Goal: Information Seeking & Learning: Find specific fact

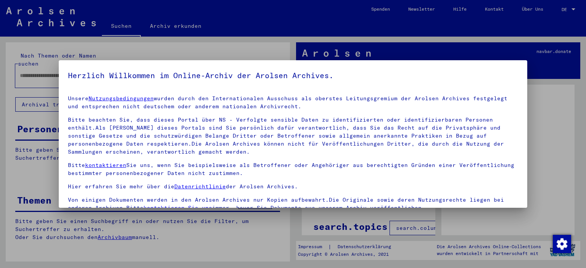
scroll to position [65, 0]
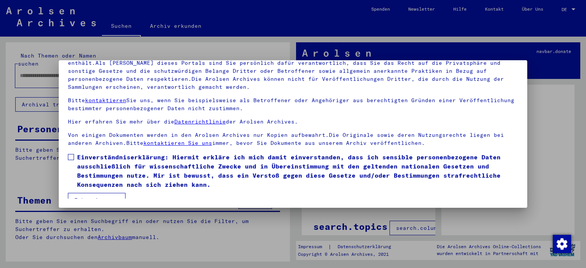
click at [72, 159] on span at bounding box center [71, 157] width 6 height 6
click at [92, 195] on button "Ich stimme zu" at bounding box center [97, 200] width 58 height 15
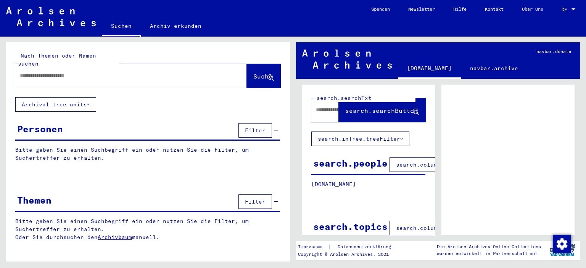
click at [40, 73] on div at bounding box center [121, 75] width 213 height 17
click at [35, 72] on input "text" at bounding box center [124, 76] width 209 height 8
type input "*****"
click at [253, 73] on span "Suche" at bounding box center [262, 77] width 19 height 8
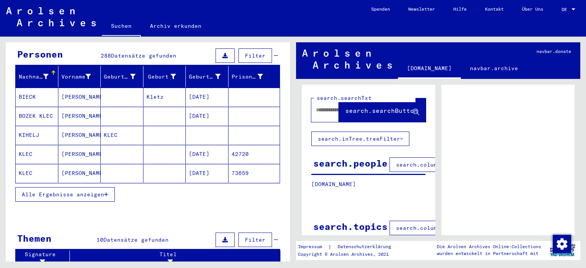
scroll to position [76, 0]
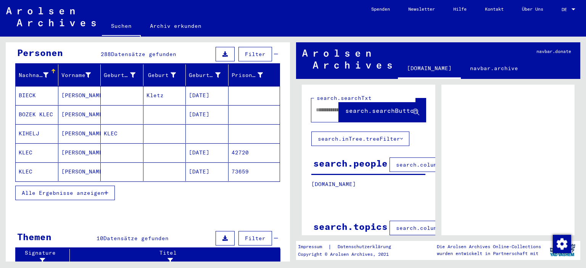
click at [92, 190] on span "Alle Ergebnisse anzeigen" at bounding box center [63, 193] width 82 height 7
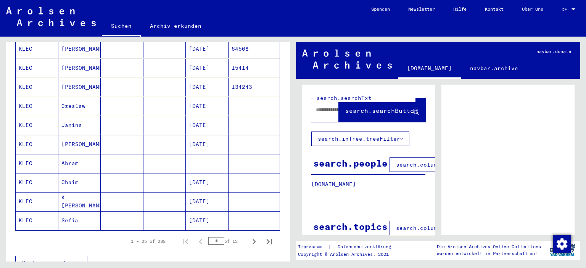
scroll to position [443, 0]
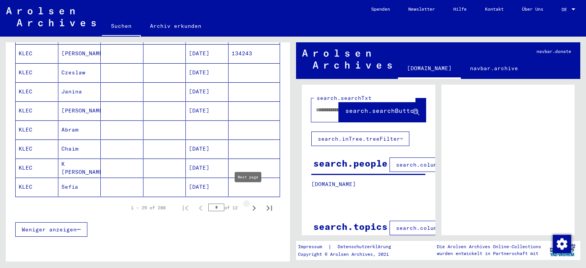
click at [250, 203] on icon "Next page" at bounding box center [254, 208] width 11 height 11
type input "*"
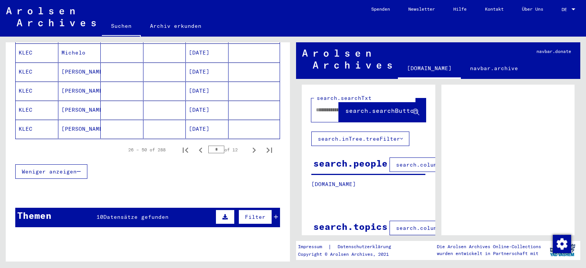
scroll to position [504, 0]
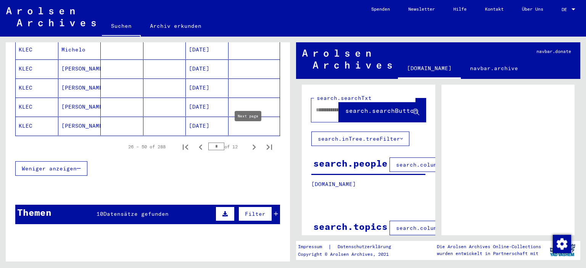
click at [249, 142] on icon "Next page" at bounding box center [254, 147] width 11 height 11
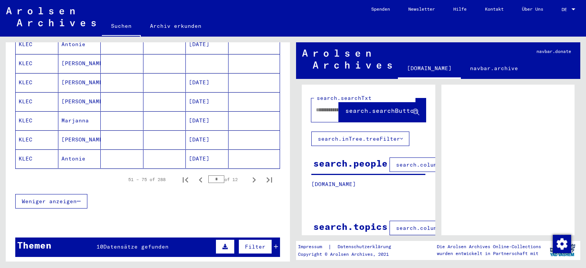
scroll to position [489, 0]
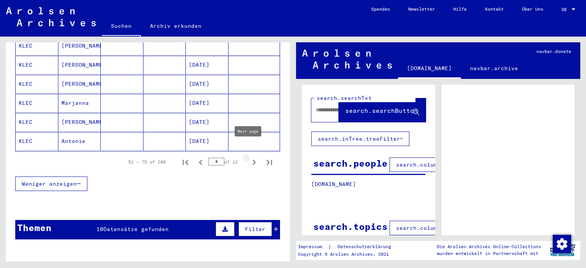
click at [253, 160] on icon "Next page" at bounding box center [254, 162] width 3 height 5
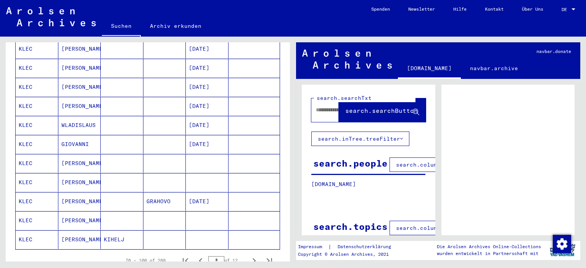
scroll to position [382, 0]
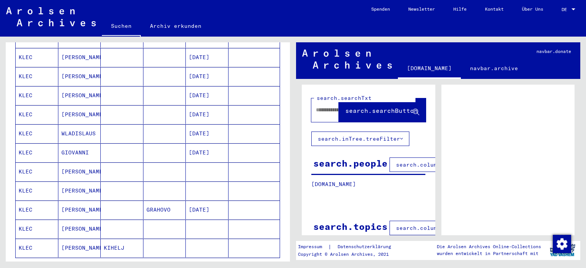
click at [119, 163] on mat-cell at bounding box center [122, 172] width 43 height 19
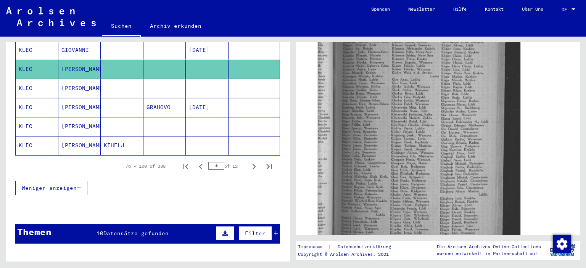
scroll to position [483, 0]
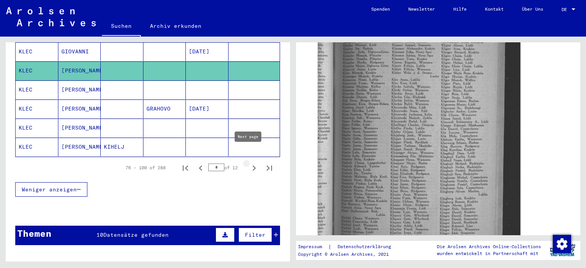
click at [253, 166] on icon "Next page" at bounding box center [254, 168] width 3 height 5
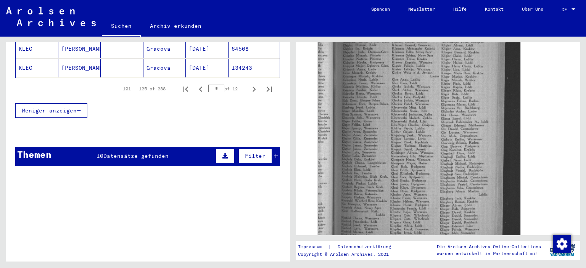
scroll to position [553, 0]
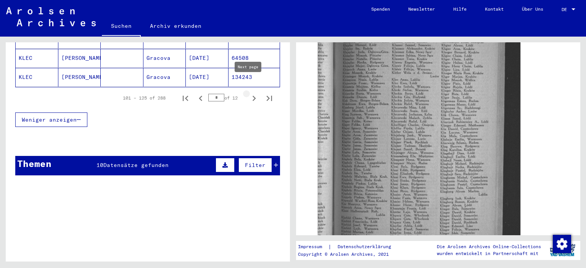
click at [253, 96] on icon "Next page" at bounding box center [254, 98] width 3 height 5
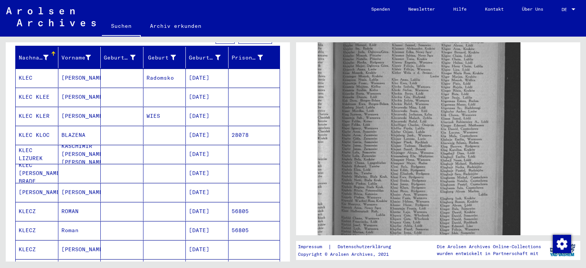
scroll to position [92, 0]
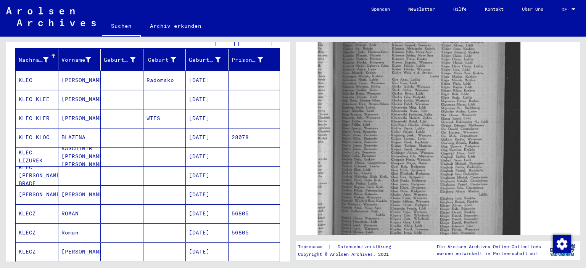
drag, startPoint x: 277, startPoint y: 81, endPoint x: 279, endPoint y: 105, distance: 24.5
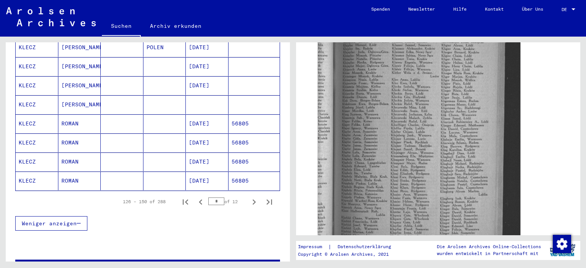
scroll to position [448, 0]
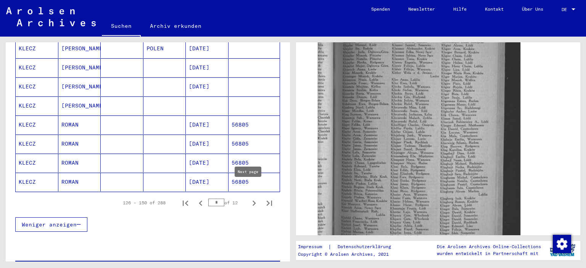
click at [250, 198] on icon "Next page" at bounding box center [254, 203] width 11 height 11
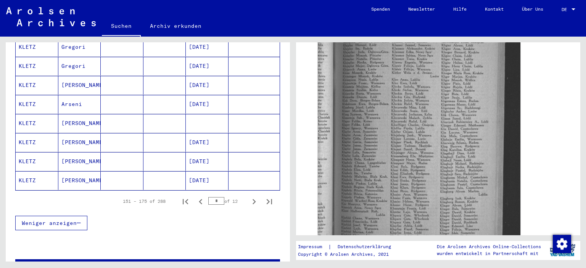
scroll to position [445, 0]
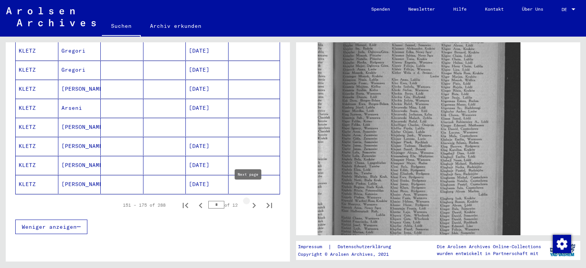
click at [249, 200] on icon "Next page" at bounding box center [254, 205] width 11 height 11
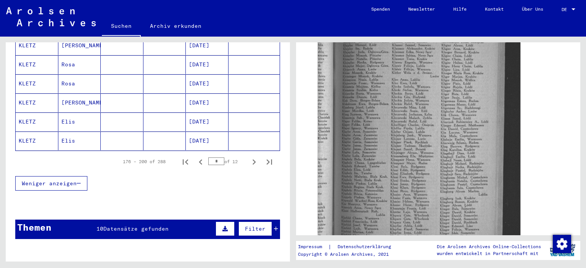
scroll to position [480, 0]
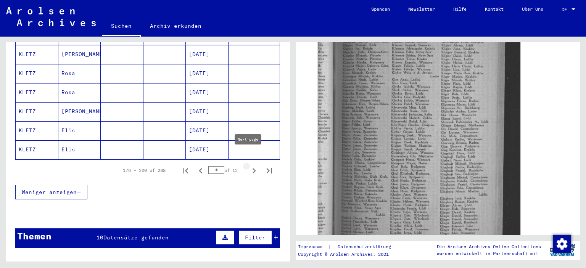
click at [249, 166] on icon "Next page" at bounding box center [254, 171] width 11 height 11
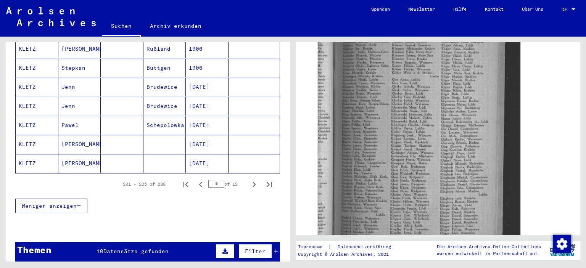
scroll to position [460, 0]
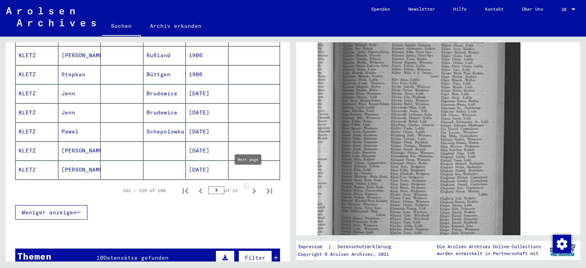
click at [249, 186] on icon "Next page" at bounding box center [254, 191] width 11 height 11
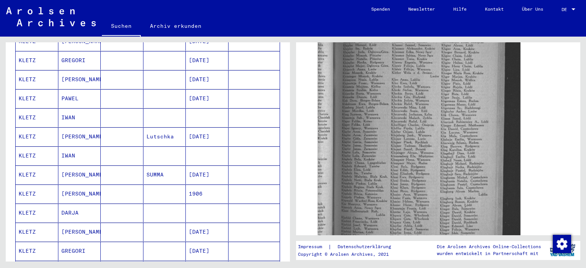
scroll to position [339, 0]
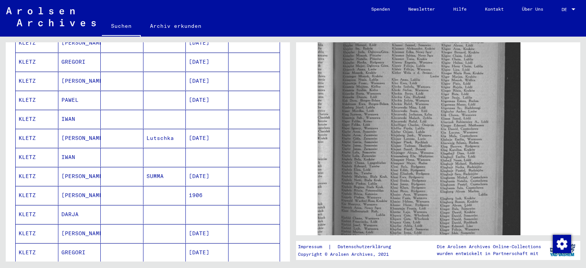
click at [68, 148] on mat-cell "IWAN" at bounding box center [79, 157] width 43 height 19
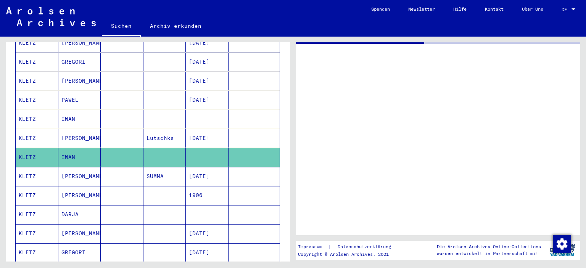
click at [68, 148] on mat-cell "IWAN" at bounding box center [79, 157] width 43 height 19
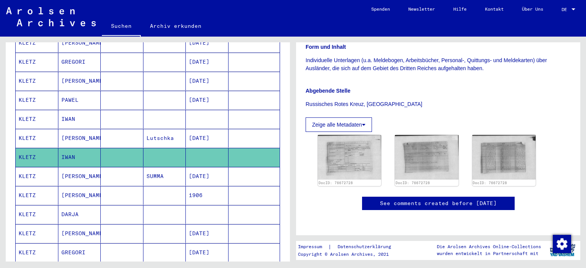
scroll to position [184, 0]
click at [430, 134] on img at bounding box center [427, 157] width 67 height 47
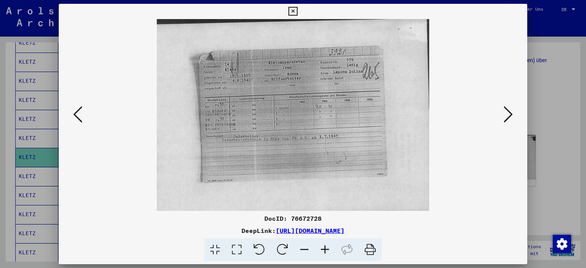
click at [506, 117] on icon at bounding box center [508, 114] width 9 height 18
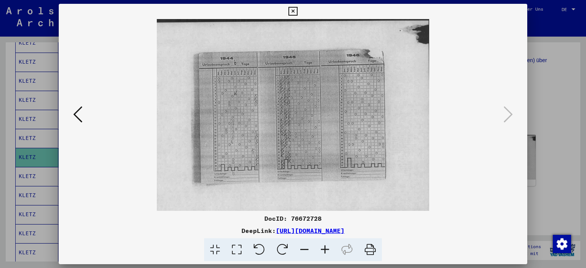
click at [76, 121] on icon at bounding box center [77, 114] width 9 height 18
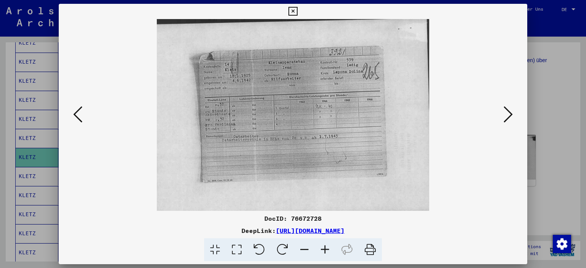
click at [76, 121] on icon at bounding box center [77, 114] width 9 height 18
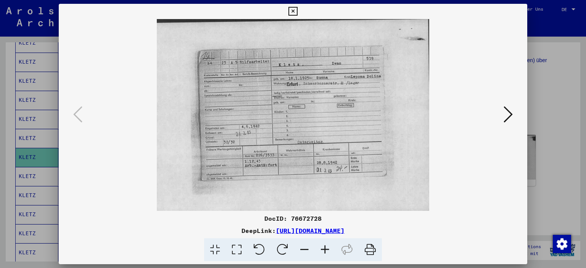
click at [293, 12] on icon at bounding box center [293, 11] width 9 height 9
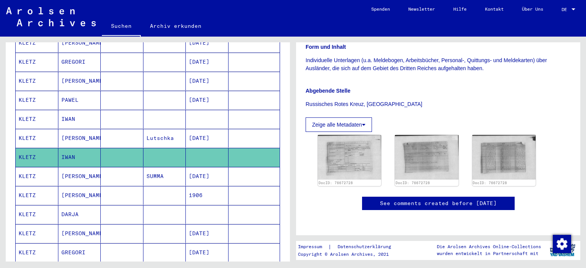
click at [68, 129] on mat-cell "[PERSON_NAME]" at bounding box center [79, 138] width 43 height 19
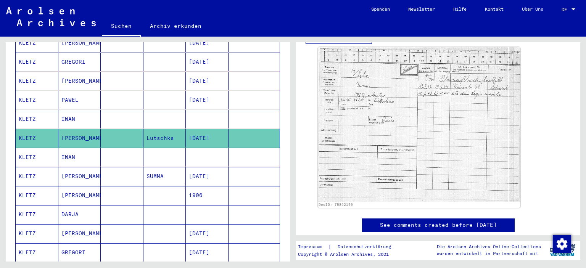
scroll to position [242, 0]
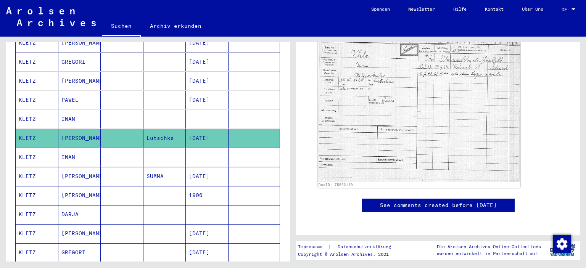
click at [97, 110] on mat-cell "IWAN" at bounding box center [79, 119] width 43 height 19
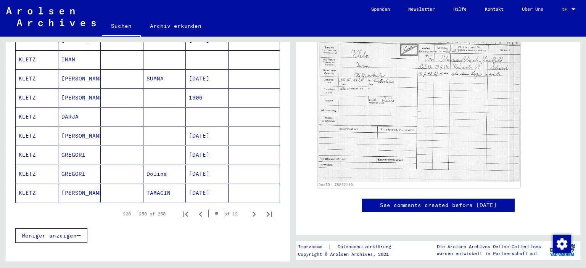
scroll to position [433, 0]
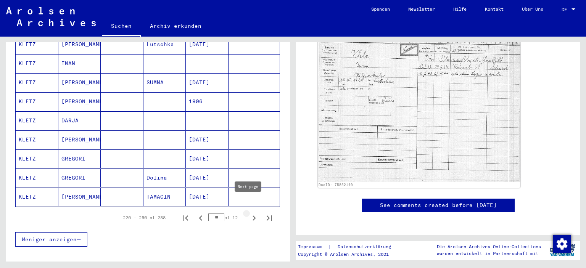
click at [249, 213] on icon "Next page" at bounding box center [254, 218] width 11 height 11
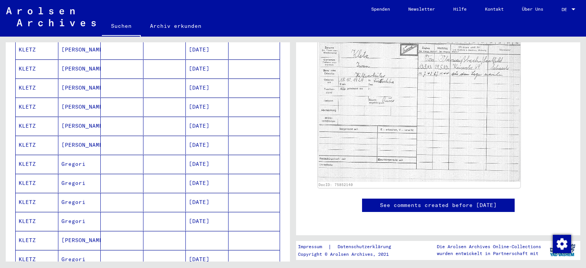
scroll to position [195, 0]
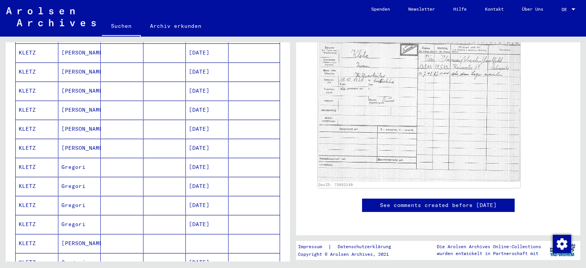
click at [200, 82] on mat-cell "[DATE]" at bounding box center [207, 91] width 43 height 19
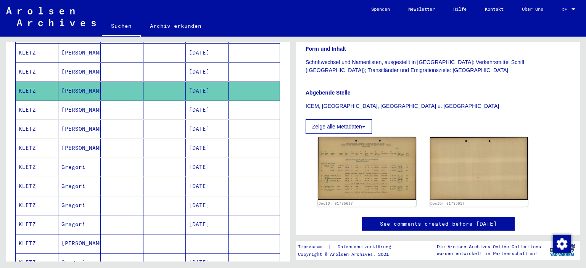
scroll to position [156, 0]
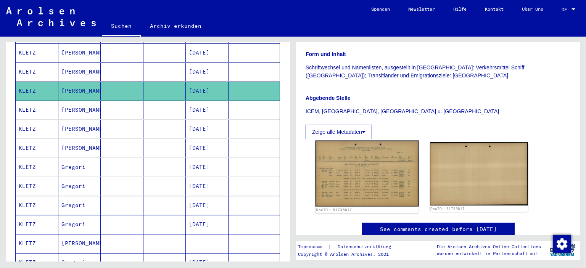
click at [373, 161] on img at bounding box center [367, 174] width 103 height 66
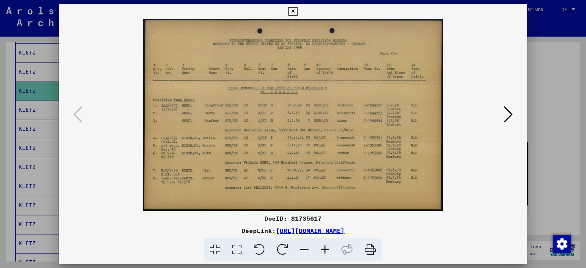
click at [325, 250] on icon at bounding box center [325, 250] width 21 height 23
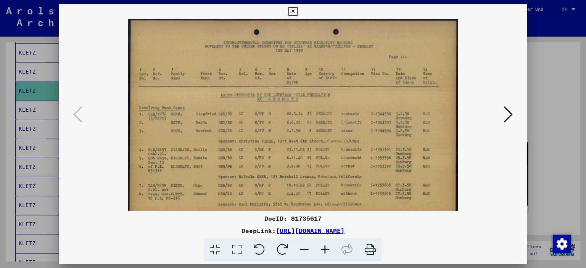
click at [325, 250] on icon at bounding box center [325, 250] width 21 height 23
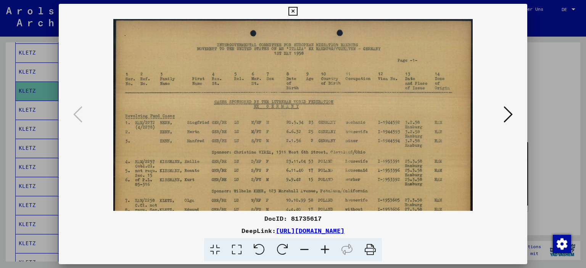
click at [325, 250] on icon at bounding box center [325, 250] width 21 height 23
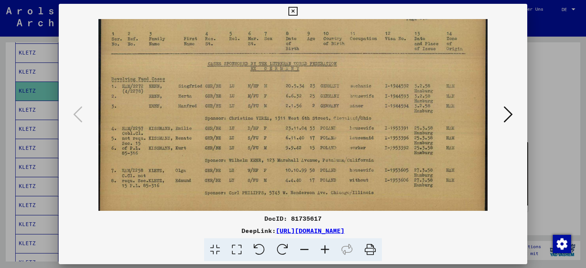
scroll to position [57, 0]
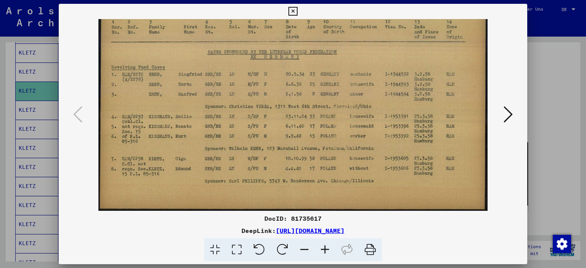
drag, startPoint x: 248, startPoint y: 180, endPoint x: 245, endPoint y: 110, distance: 70.7
click at [245, 110] on img at bounding box center [293, 86] width 390 height 249
click at [295, 10] on icon at bounding box center [293, 11] width 9 height 9
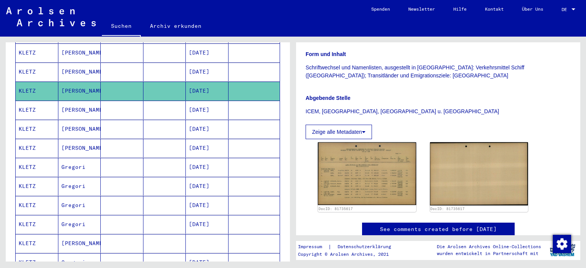
click at [79, 63] on mat-cell "[PERSON_NAME]" at bounding box center [79, 72] width 43 height 19
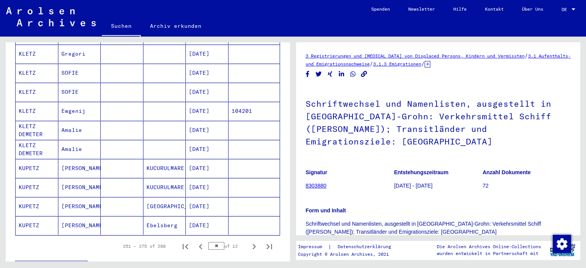
scroll to position [408, 0]
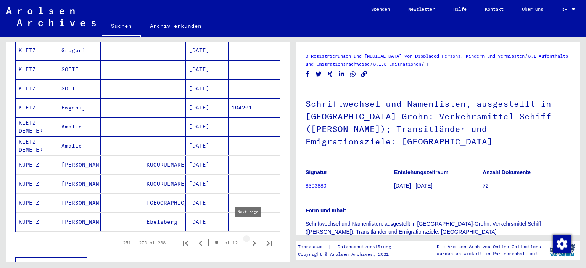
click at [249, 238] on icon "Next page" at bounding box center [254, 243] width 11 height 11
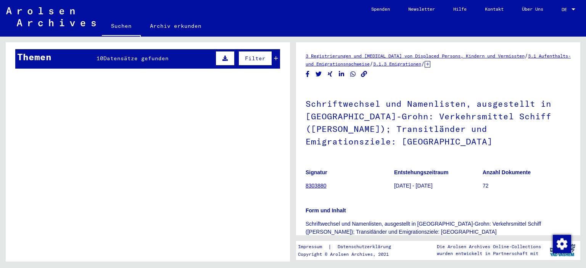
scroll to position [431, 0]
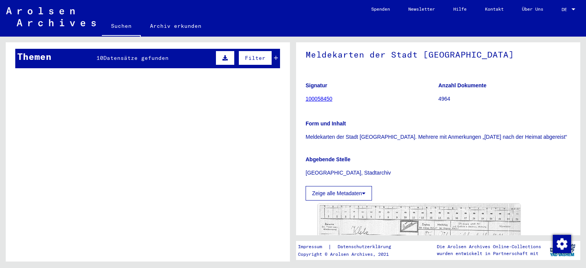
scroll to position [63, 0]
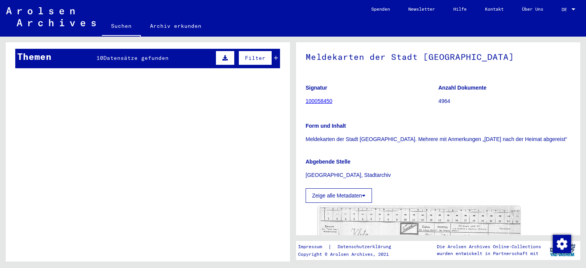
click at [290, 211] on div "Nach Themen oder Namen suchen ***** close Suche Archival tree units Personen 28…" at bounding box center [146, 149] width 293 height 225
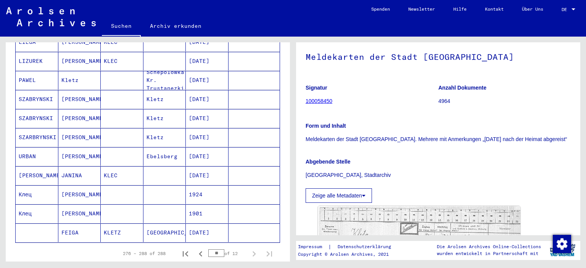
scroll to position [171, 0]
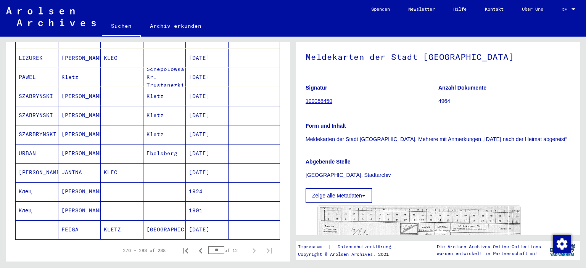
click at [25, 202] on mat-cell "Клец" at bounding box center [37, 211] width 43 height 19
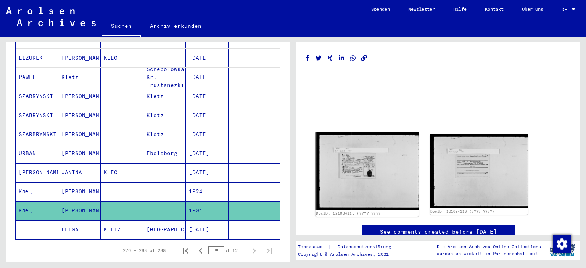
click at [357, 164] on img at bounding box center [367, 171] width 103 height 78
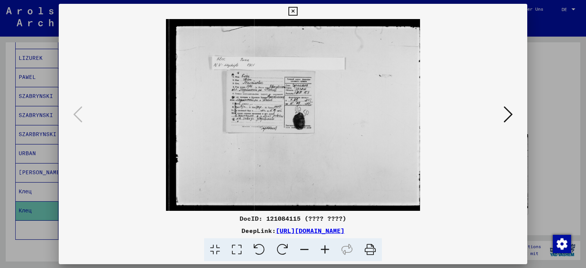
click at [323, 251] on icon at bounding box center [325, 250] width 21 height 23
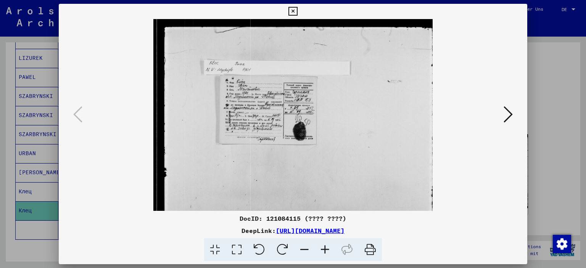
click at [323, 251] on icon at bounding box center [325, 250] width 21 height 23
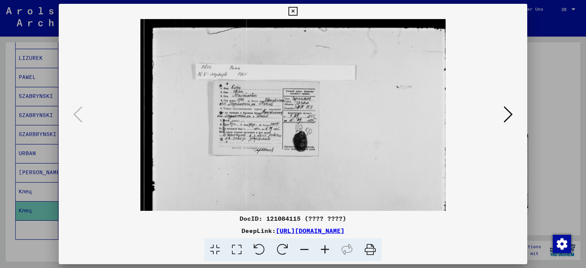
click at [323, 251] on icon at bounding box center [325, 250] width 21 height 23
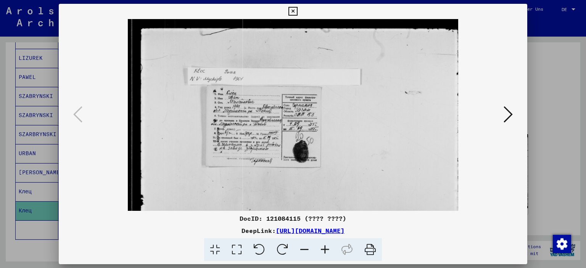
click at [323, 251] on icon at bounding box center [325, 250] width 21 height 23
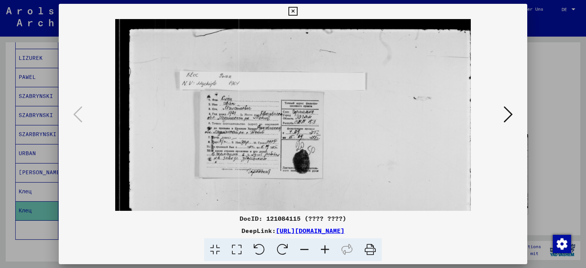
click at [323, 251] on icon at bounding box center [325, 250] width 21 height 23
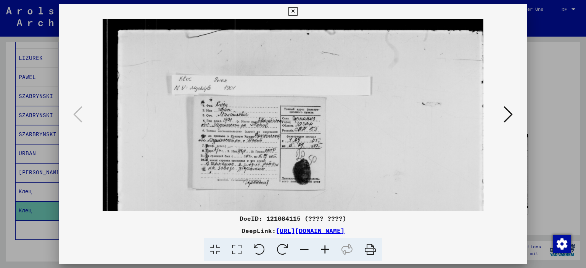
click at [323, 251] on icon at bounding box center [325, 250] width 21 height 23
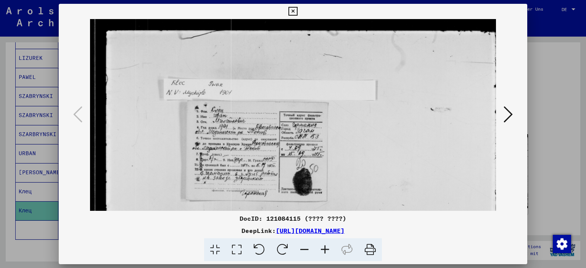
click at [323, 251] on icon at bounding box center [325, 250] width 21 height 23
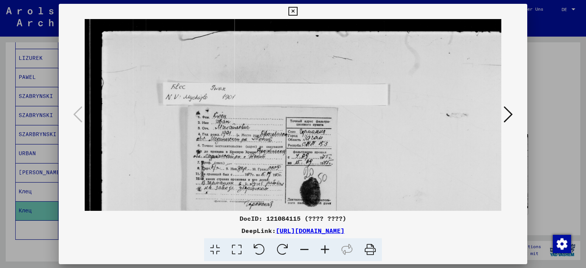
click at [323, 251] on icon at bounding box center [325, 250] width 21 height 23
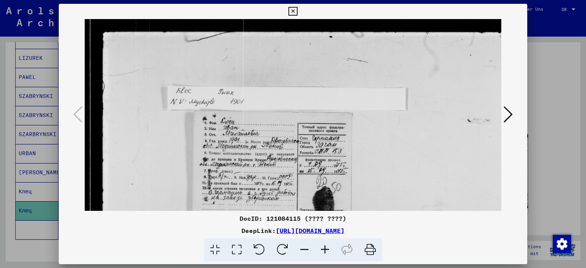
click at [323, 251] on icon at bounding box center [325, 250] width 21 height 23
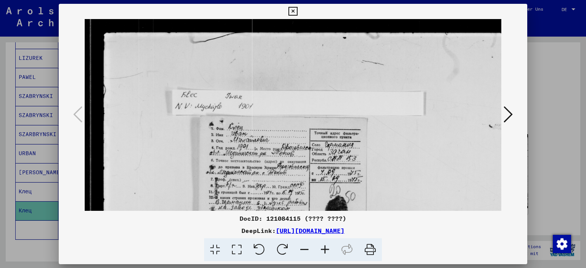
click at [323, 251] on icon at bounding box center [325, 250] width 21 height 23
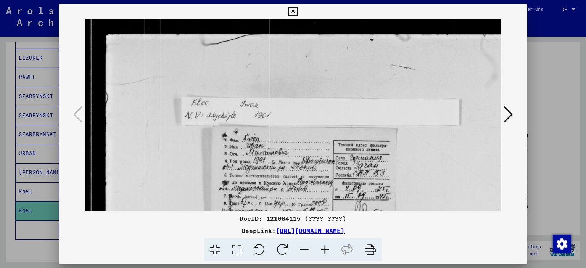
click at [323, 251] on icon at bounding box center [325, 250] width 21 height 23
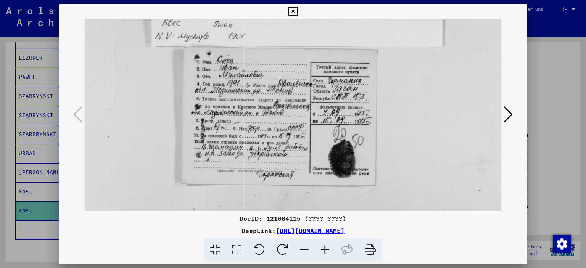
scroll to position [84, 35]
drag, startPoint x: 256, startPoint y: 187, endPoint x: 222, endPoint y: 105, distance: 89.5
click at [222, 105] on img at bounding box center [329, 145] width 558 height 421
click at [323, 252] on icon at bounding box center [325, 250] width 21 height 23
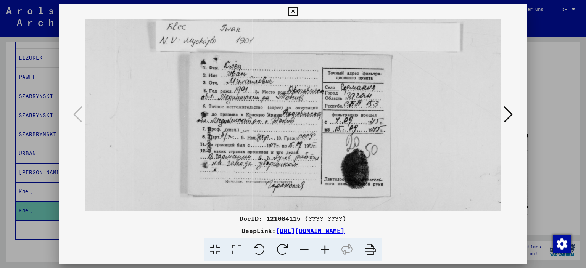
click at [323, 252] on icon at bounding box center [325, 250] width 21 height 23
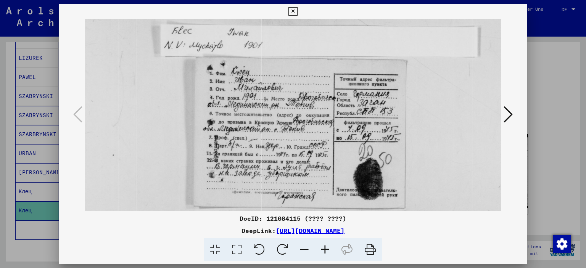
click at [323, 252] on icon at bounding box center [325, 250] width 21 height 23
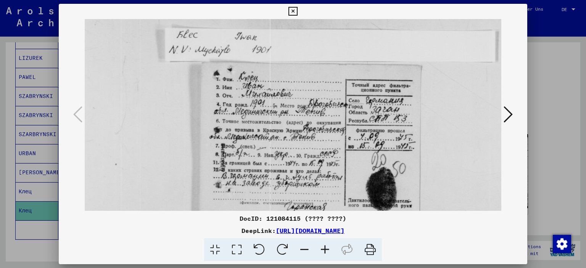
click at [323, 252] on icon at bounding box center [325, 250] width 21 height 23
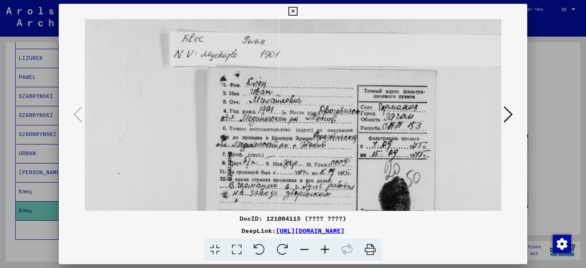
click at [323, 252] on icon at bounding box center [325, 250] width 21 height 23
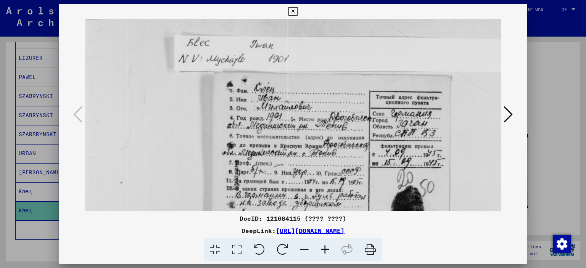
click at [323, 252] on icon at bounding box center [325, 250] width 21 height 23
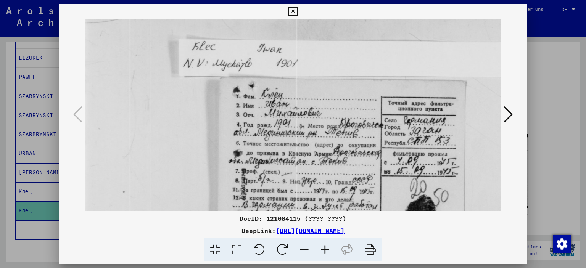
click at [323, 252] on icon at bounding box center [325, 250] width 21 height 23
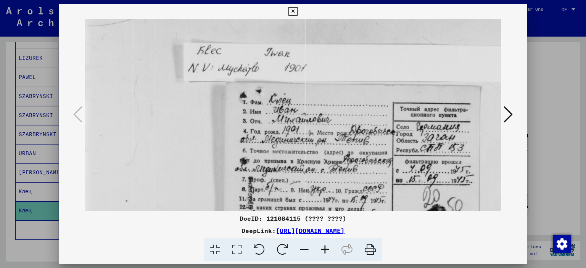
click at [323, 252] on icon at bounding box center [325, 250] width 21 height 23
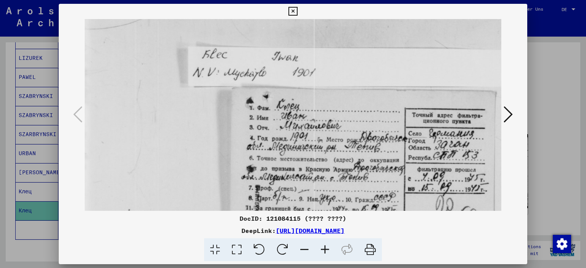
click at [323, 252] on icon at bounding box center [325, 250] width 21 height 23
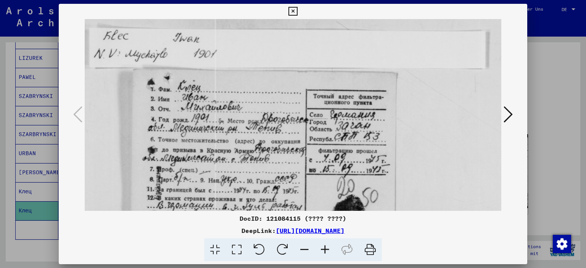
scroll to position [108, 139]
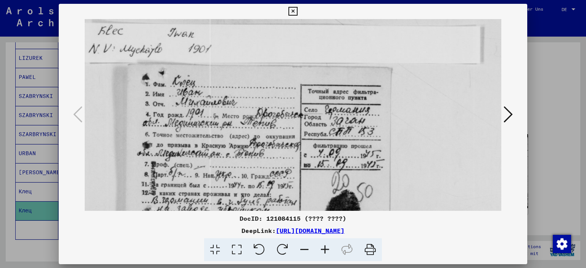
drag, startPoint x: 321, startPoint y: 168, endPoint x: 218, endPoint y: 144, distance: 106.4
click at [218, 144] on img at bounding box center [326, 198] width 760 height 574
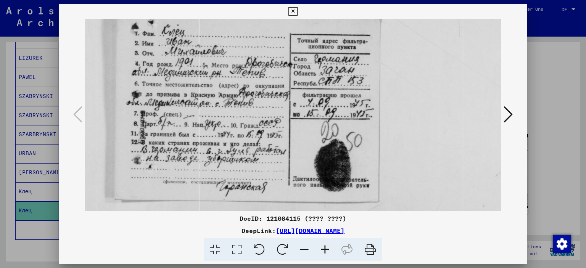
scroll to position [158, 150]
drag, startPoint x: 234, startPoint y: 175, endPoint x: 224, endPoint y: 126, distance: 50.2
click at [224, 126] on img at bounding box center [315, 148] width 760 height 574
click at [290, 11] on icon at bounding box center [293, 11] width 9 height 9
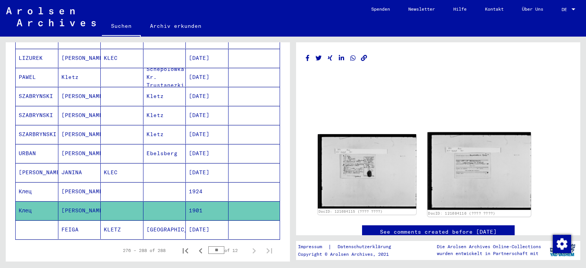
click at [478, 163] on img at bounding box center [478, 171] width 103 height 78
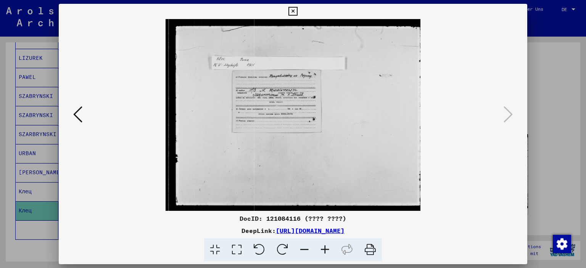
click at [324, 251] on icon at bounding box center [325, 250] width 21 height 23
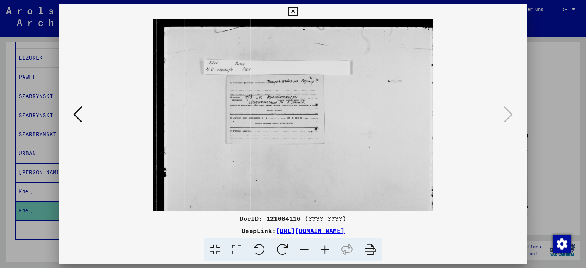
click at [324, 251] on icon at bounding box center [325, 250] width 21 height 23
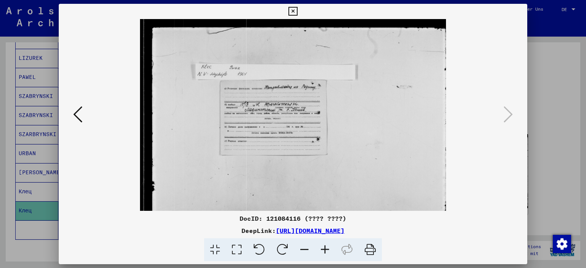
click at [324, 251] on icon at bounding box center [325, 250] width 21 height 23
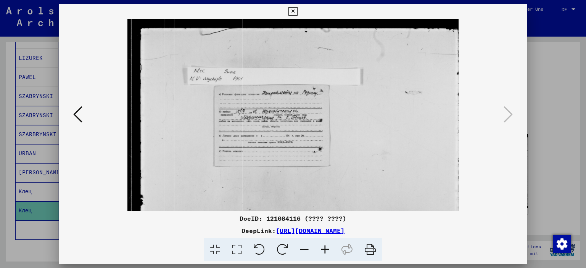
click at [324, 251] on icon at bounding box center [325, 250] width 21 height 23
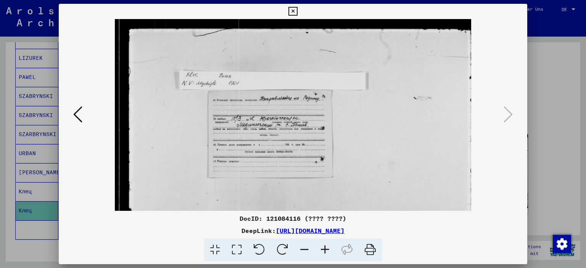
click at [324, 251] on icon at bounding box center [325, 250] width 21 height 23
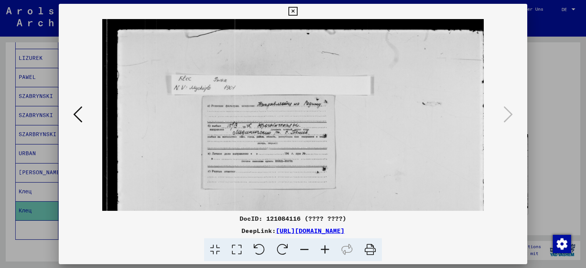
click at [324, 251] on icon at bounding box center [325, 250] width 21 height 23
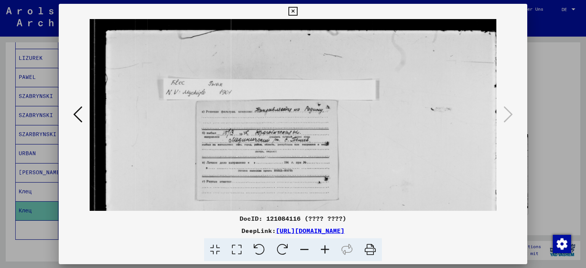
click at [324, 251] on icon at bounding box center [325, 250] width 21 height 23
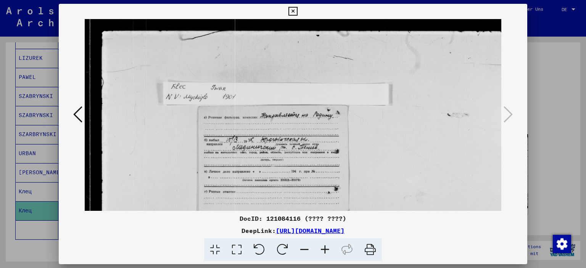
click at [324, 251] on icon at bounding box center [325, 250] width 21 height 23
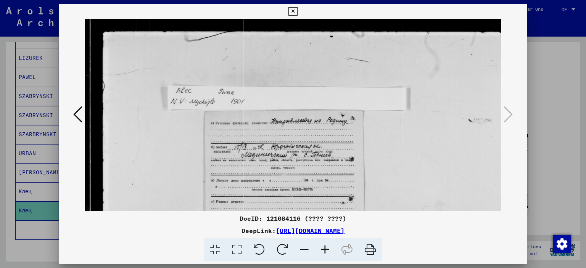
click at [324, 251] on icon at bounding box center [325, 250] width 21 height 23
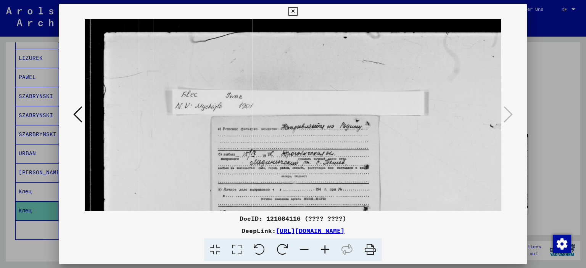
click at [324, 251] on icon at bounding box center [325, 250] width 21 height 23
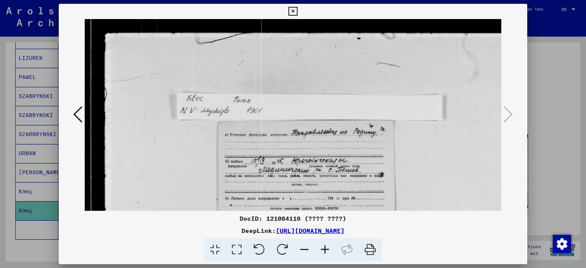
click at [324, 251] on icon at bounding box center [325, 250] width 21 height 23
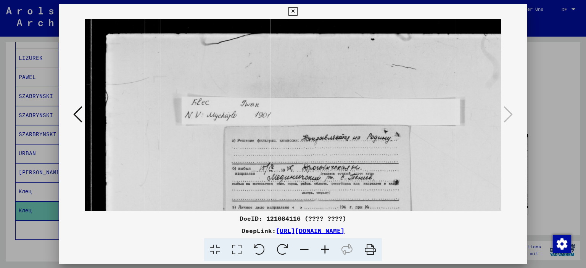
click at [324, 251] on icon at bounding box center [325, 250] width 21 height 23
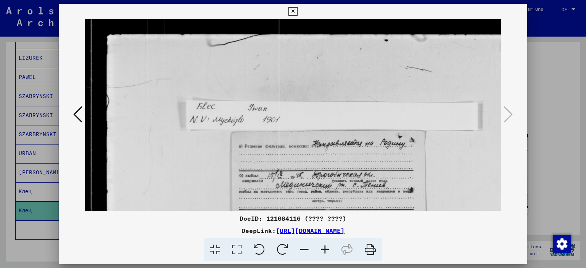
click at [324, 251] on icon at bounding box center [325, 250] width 21 height 23
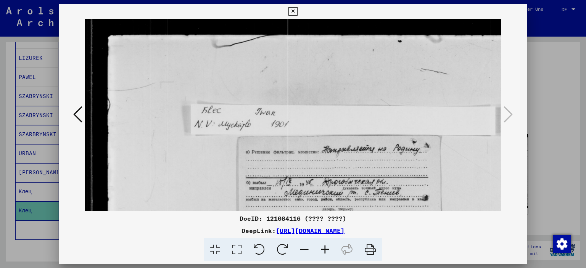
click at [324, 251] on icon at bounding box center [325, 250] width 21 height 23
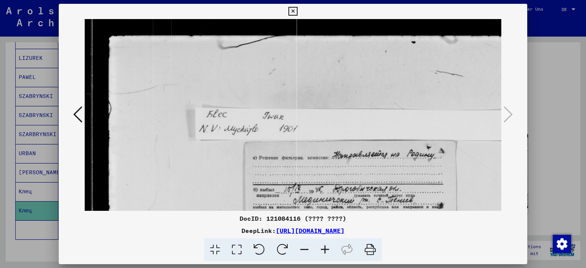
click at [324, 251] on icon at bounding box center [325, 250] width 21 height 23
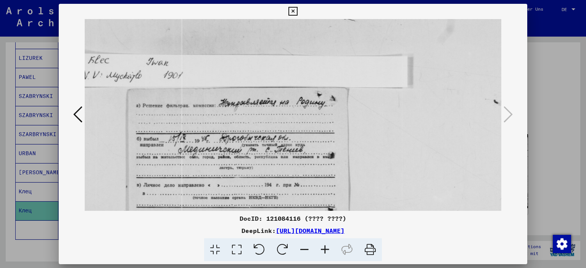
scroll to position [60, 128]
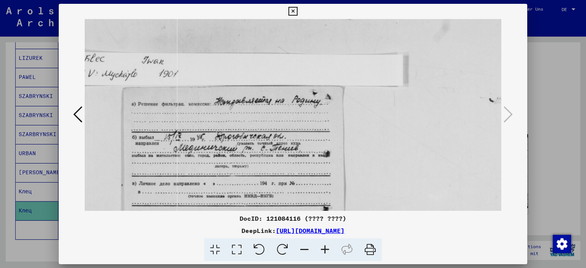
drag, startPoint x: 264, startPoint y: 198, endPoint x: 137, endPoint y: 139, distance: 140.5
click at [137, 139] on img at bounding box center [274, 199] width 636 height 478
click at [293, 8] on icon at bounding box center [293, 11] width 9 height 9
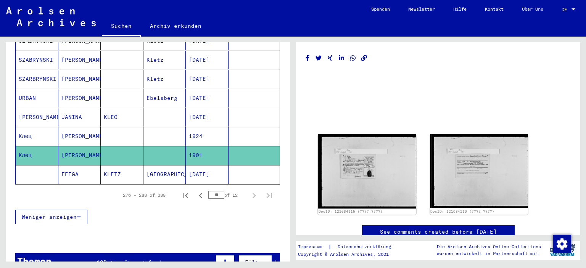
scroll to position [239, 0]
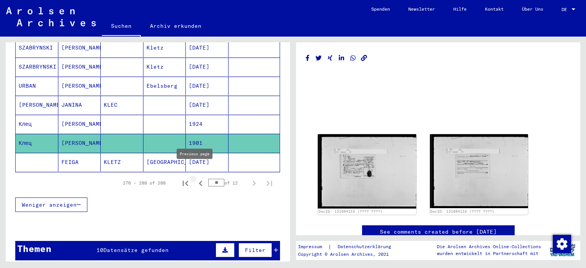
click at [195, 178] on icon "Previous page" at bounding box center [200, 183] width 11 height 11
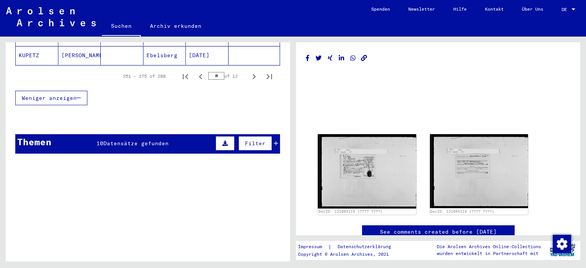
scroll to position [567, 0]
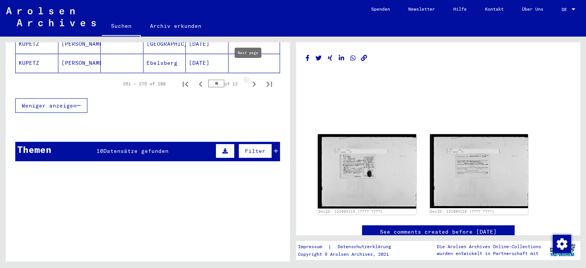
click at [253, 82] on icon "Next page" at bounding box center [254, 84] width 3 height 5
type input "**"
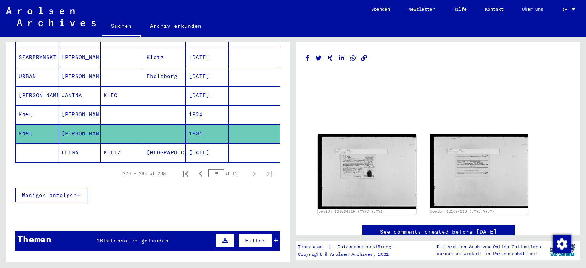
scroll to position [229, 0]
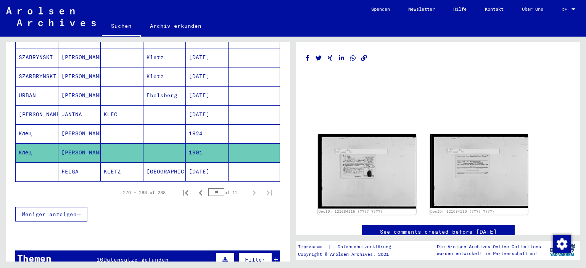
click at [134, 144] on mat-cell at bounding box center [122, 153] width 43 height 19
click at [85, 144] on mat-cell "[PERSON_NAME]" at bounding box center [79, 153] width 43 height 19
click at [32, 144] on mat-cell "Клец" at bounding box center [37, 153] width 43 height 19
